Goal: Task Accomplishment & Management: Use online tool/utility

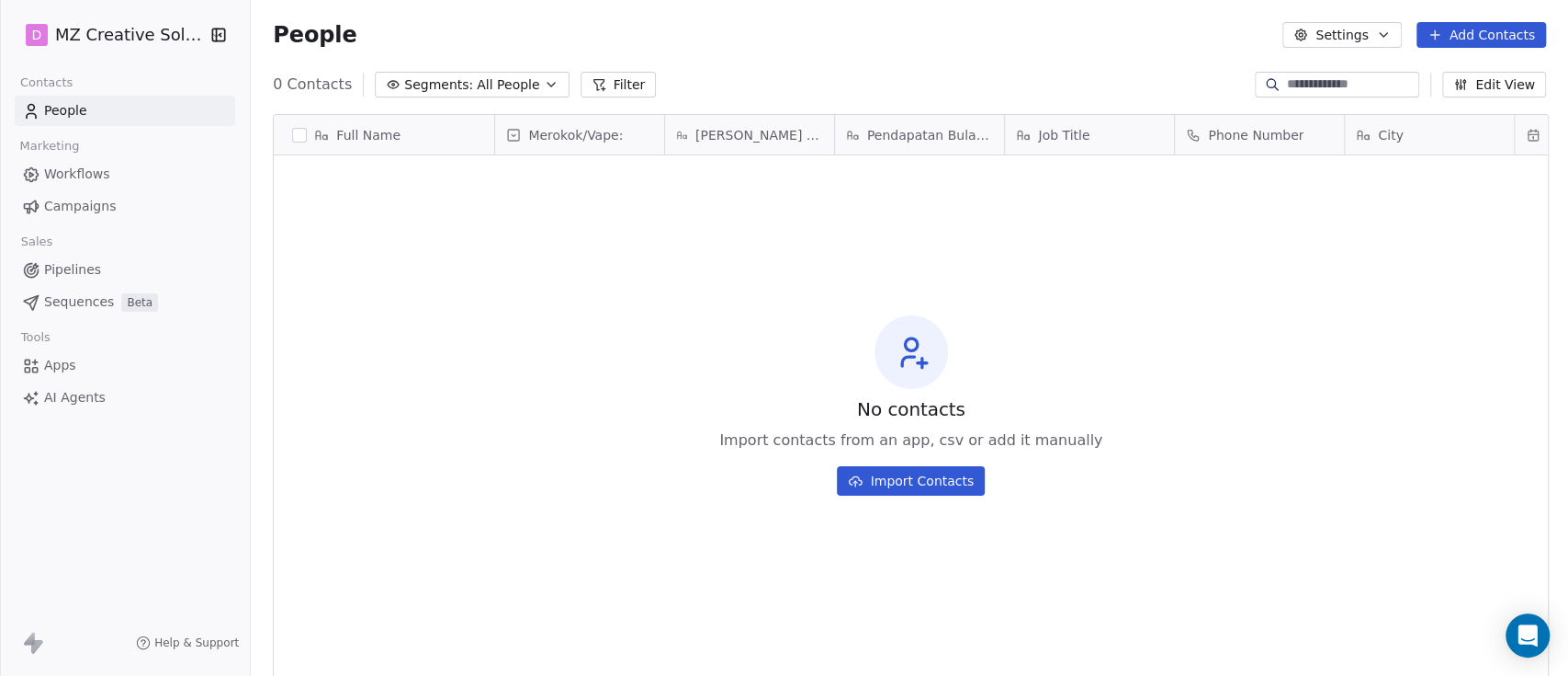
scroll to position [576, 1301]
click at [59, 366] on span "Apps" at bounding box center [61, 365] width 32 height 19
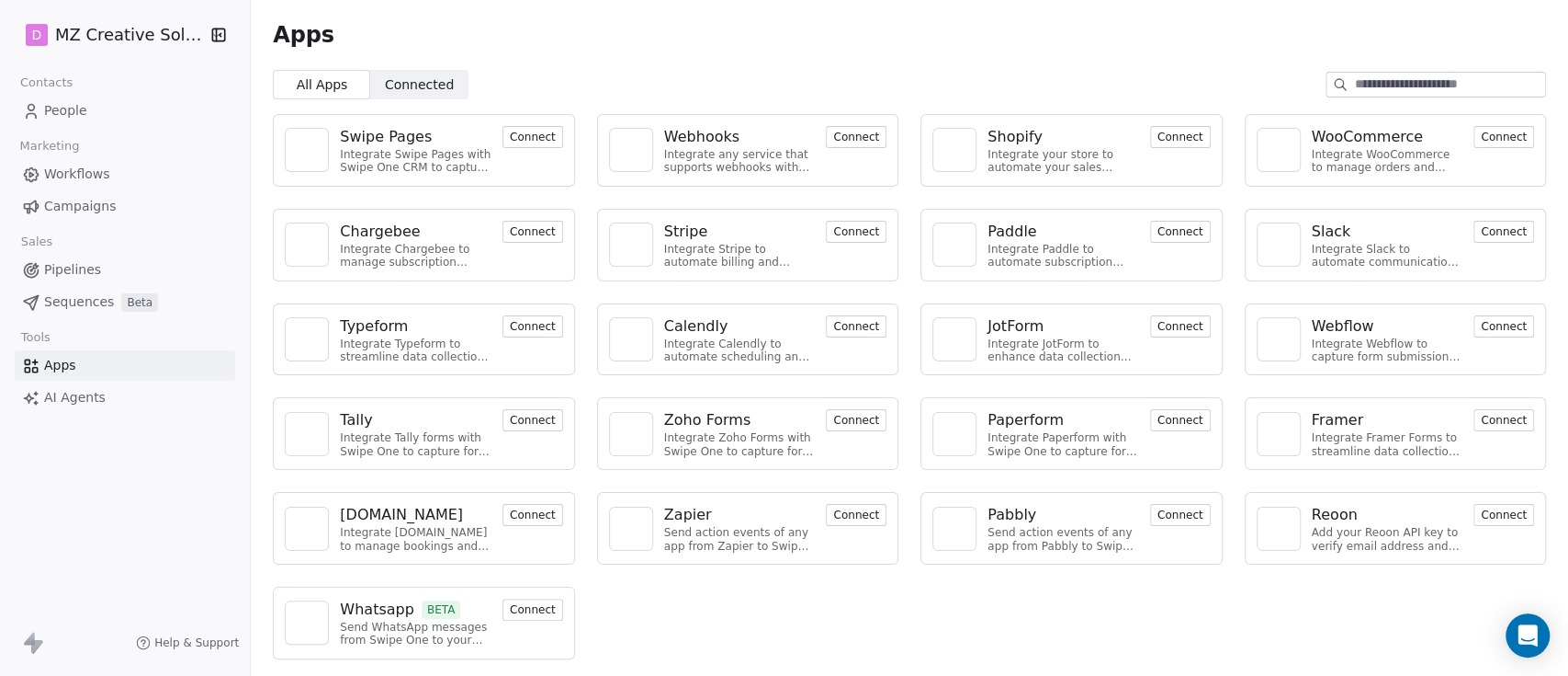
click at [1014, 224] on div "Paddle" at bounding box center [1011, 231] width 48 height 22
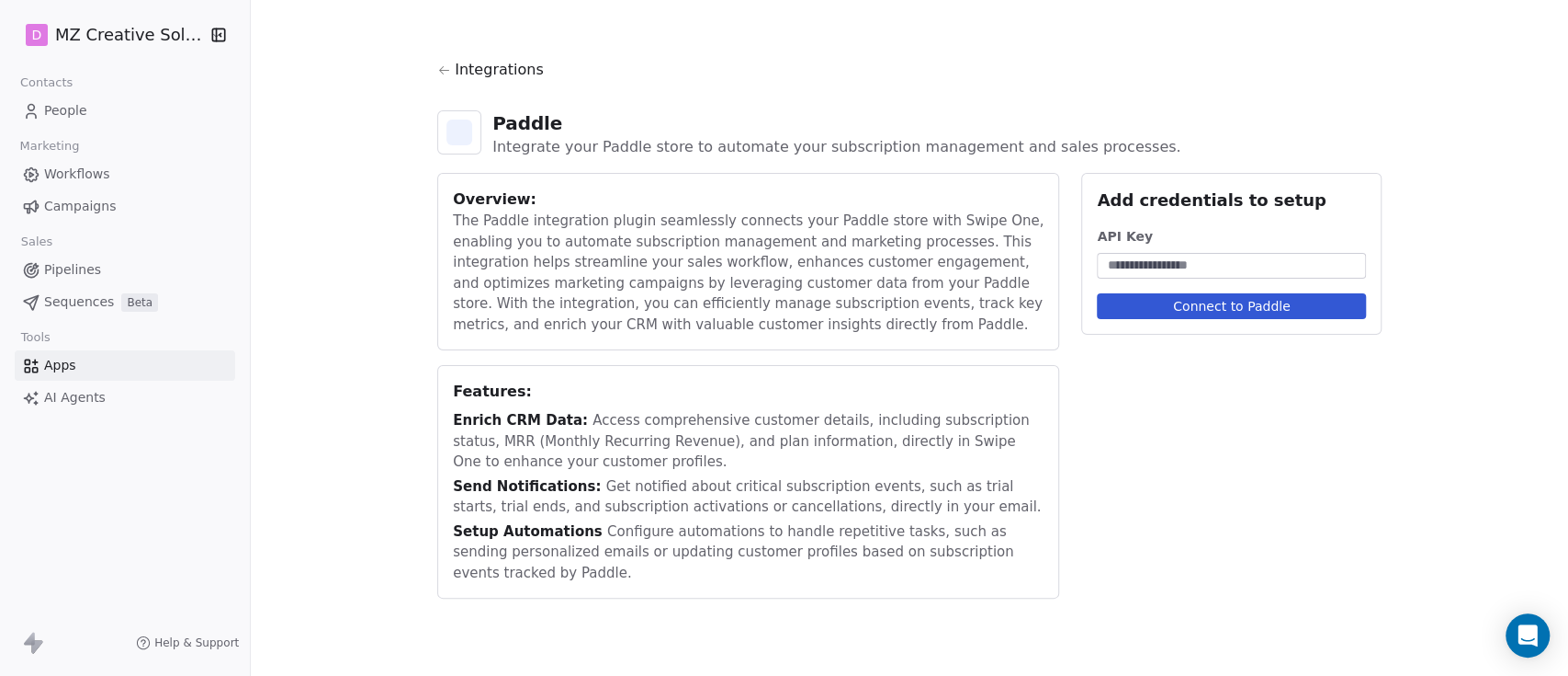
click at [1012, 224] on div "The Paddle integration plugin seamlessly connects your Paddle store with Swipe …" at bounding box center [748, 272] width 590 height 124
drag, startPoint x: 596, startPoint y: 220, endPoint x: 625, endPoint y: 233, distance: 31.8
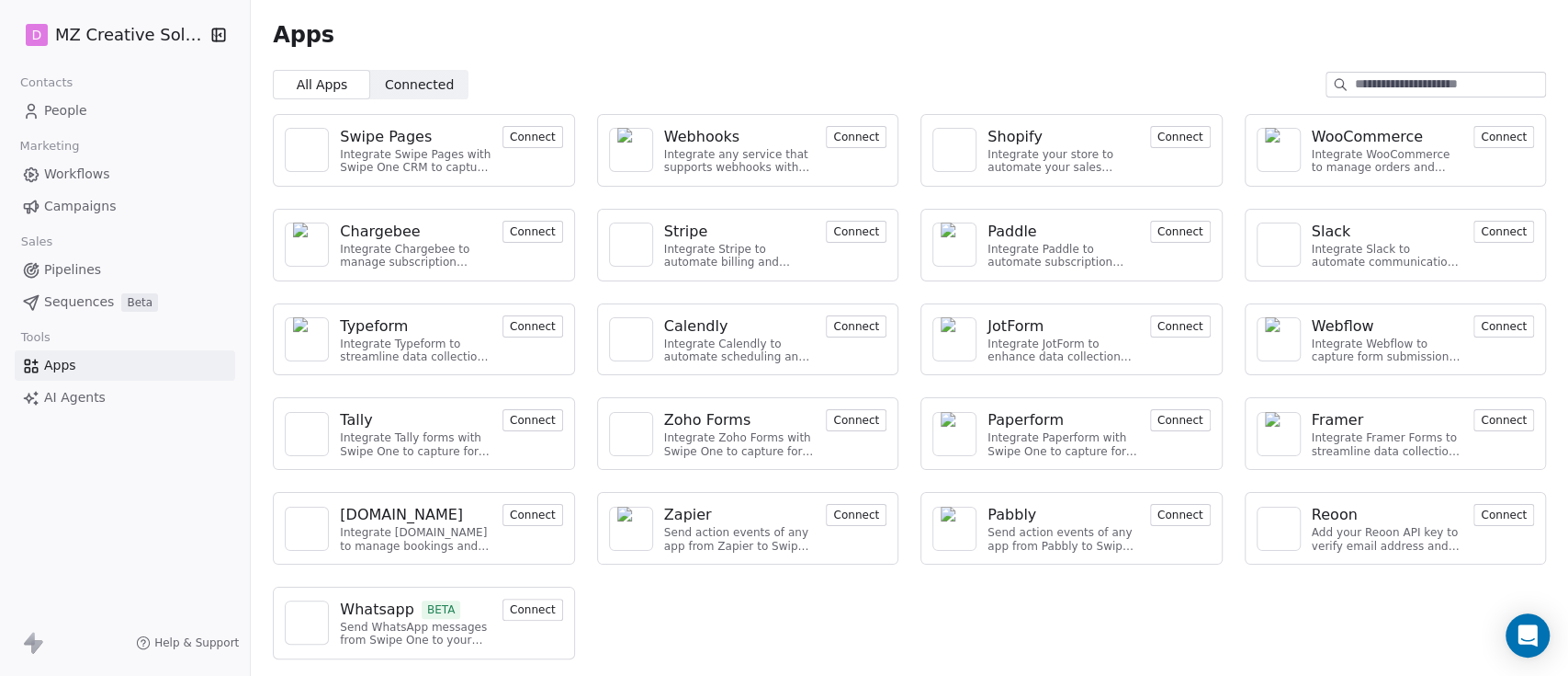
click at [965, 231] on img at bounding box center [954, 245] width 27 height 45
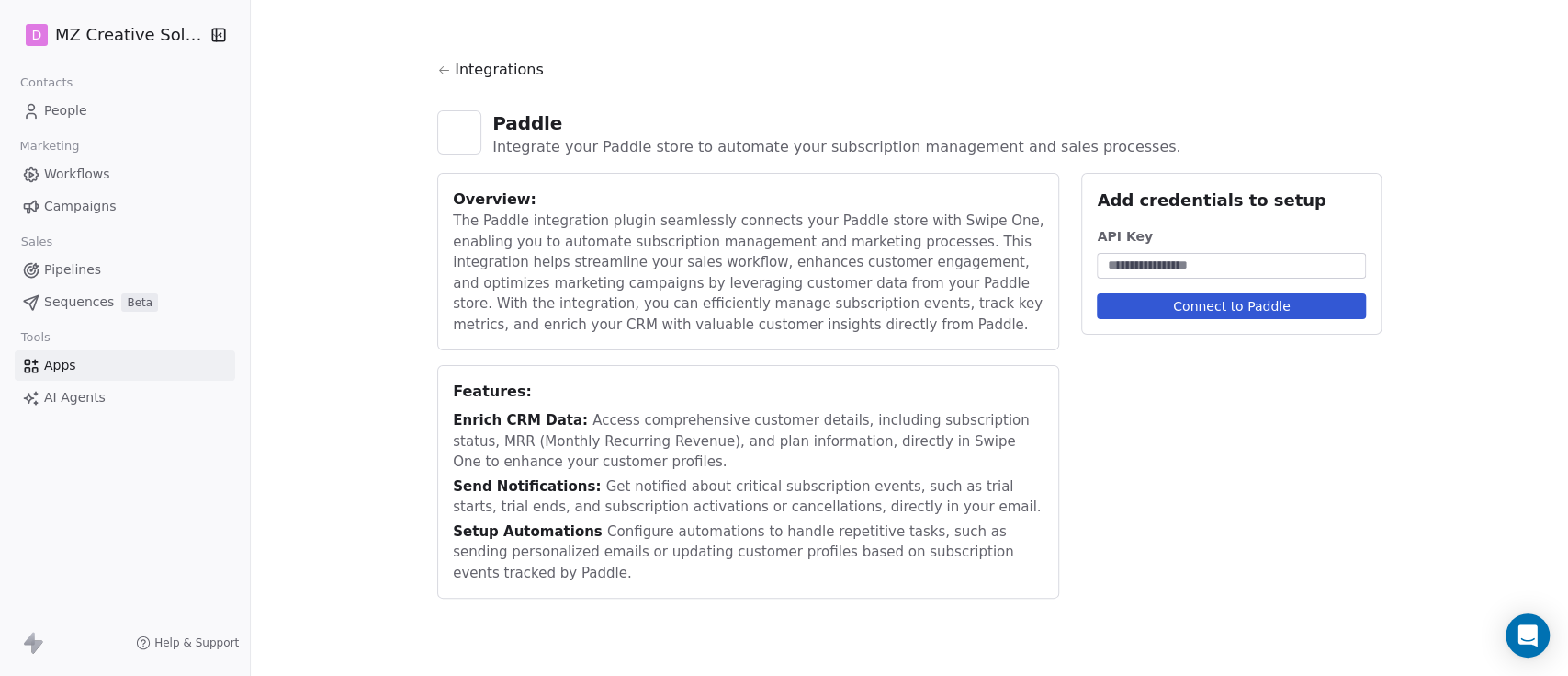
click at [1135, 309] on button "Connect to Paddle" at bounding box center [1232, 305] width 269 height 26
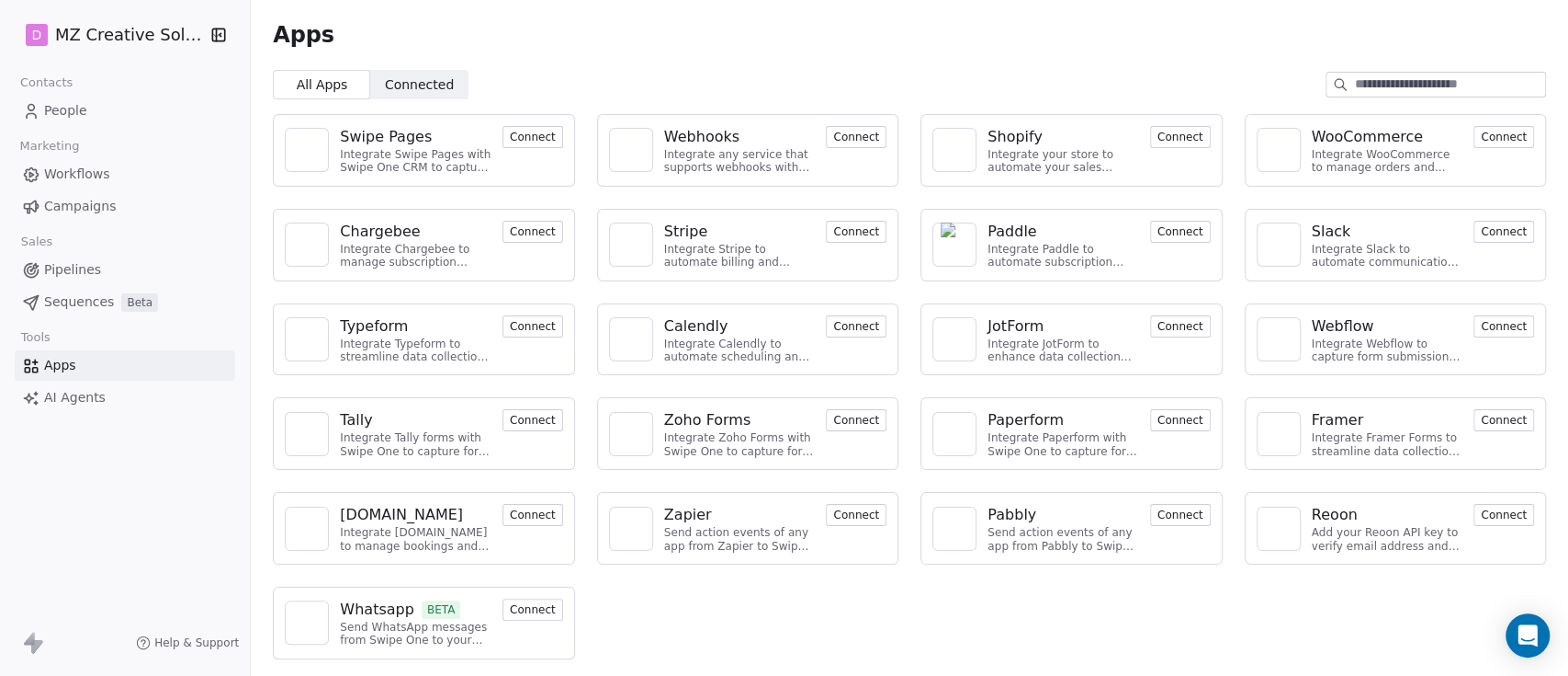
click at [80, 206] on span "Campaigns" at bounding box center [81, 206] width 72 height 19
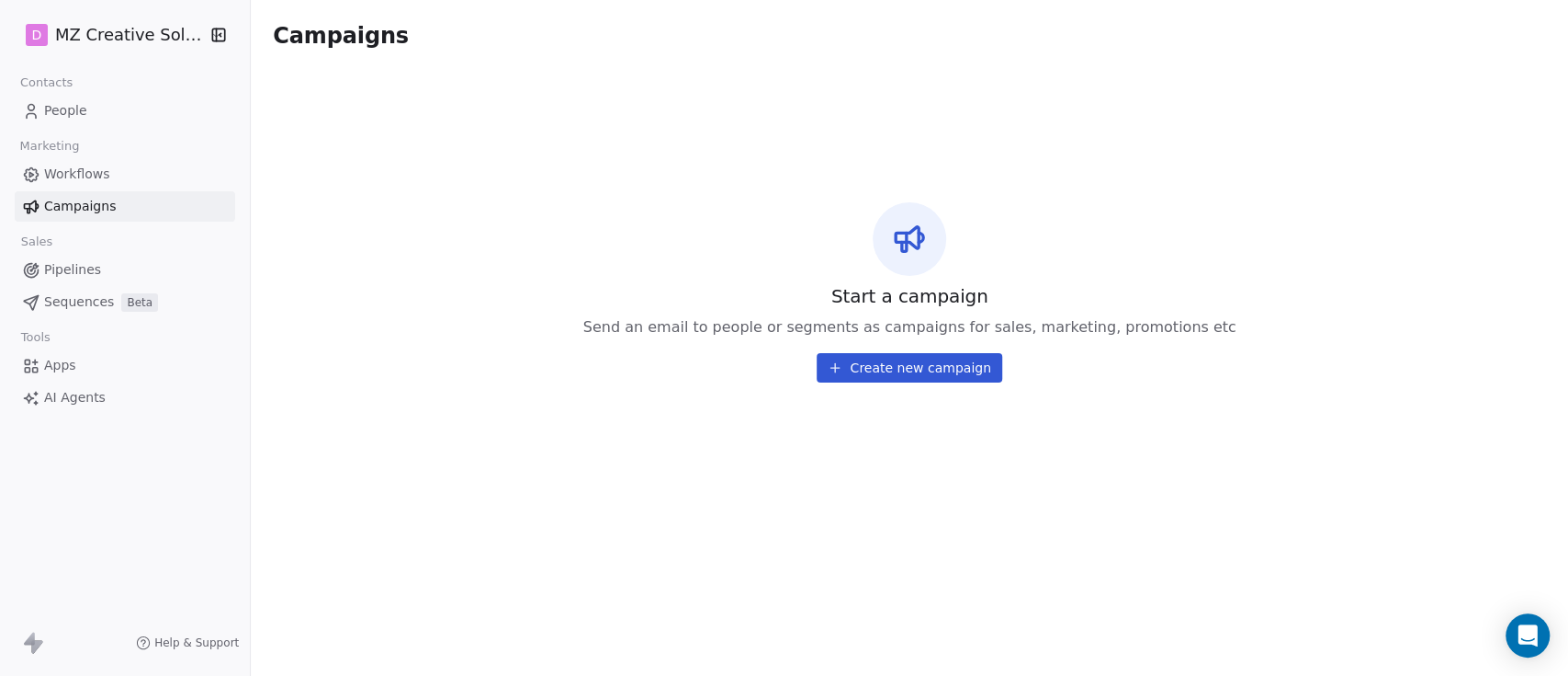
click at [131, 97] on link "People" at bounding box center [125, 111] width 221 height 30
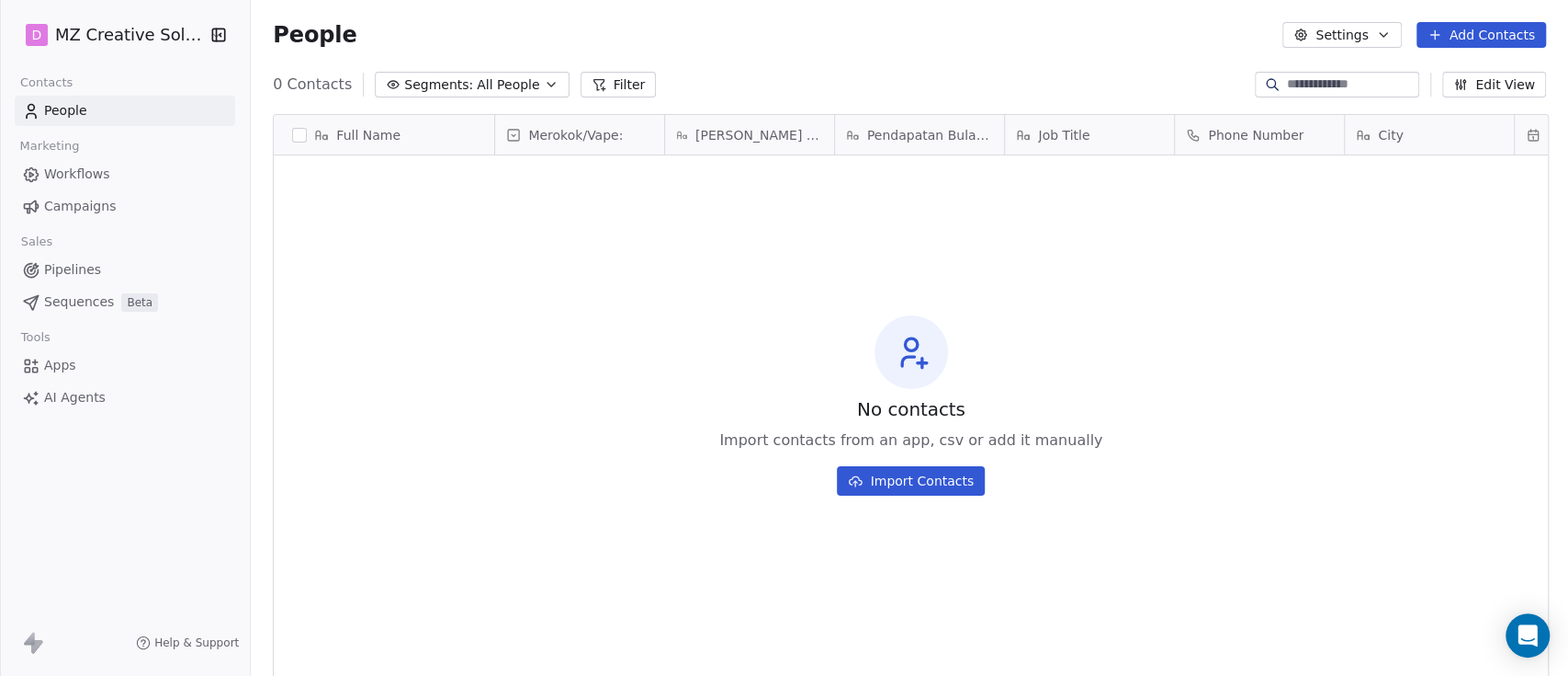
scroll to position [576, 1301]
click at [89, 163] on link "Workflows" at bounding box center [125, 174] width 221 height 30
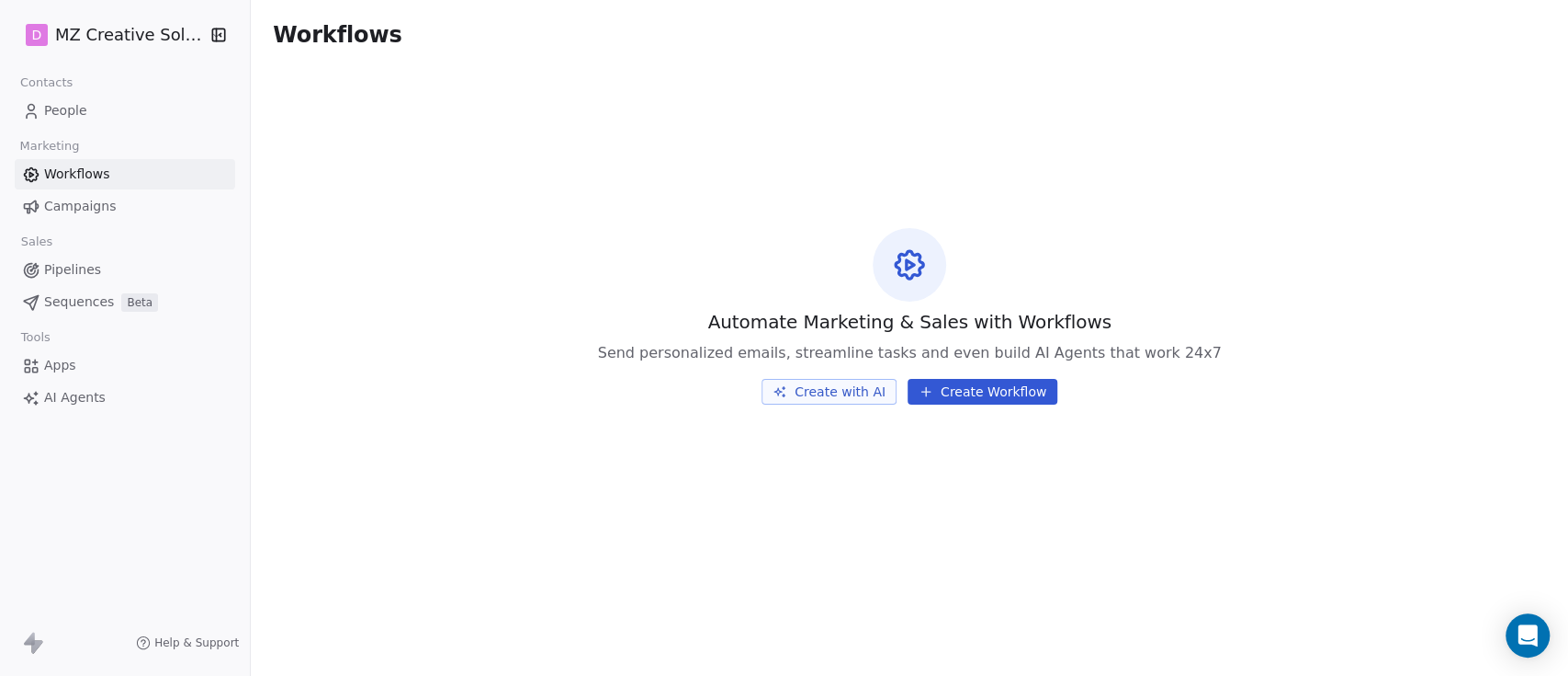
click at [93, 201] on span "Campaigns" at bounding box center [81, 206] width 72 height 19
